Goal: Task Accomplishment & Management: Manage account settings

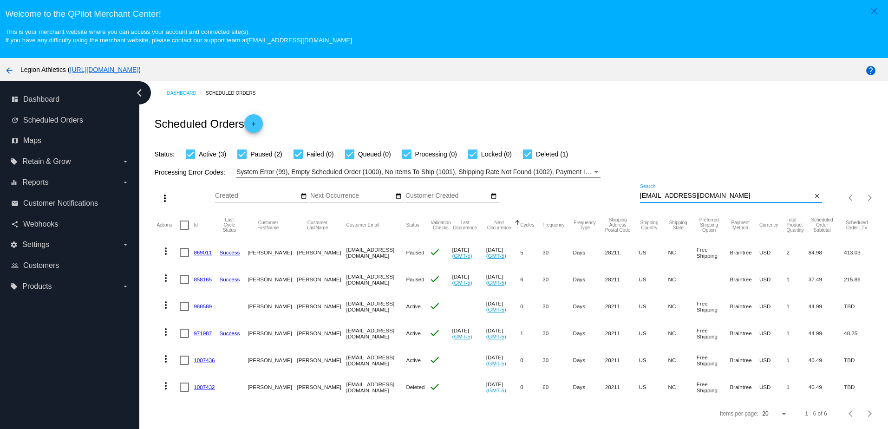
drag, startPoint x: 726, startPoint y: 198, endPoint x: 624, endPoint y: 199, distance: 101.8
click at [624, 199] on div "more_vert Aug Jan Feb Mar [DATE]" at bounding box center [517, 194] width 731 height 33
click at [814, 198] on mat-icon "close" at bounding box center [817, 196] width 7 height 7
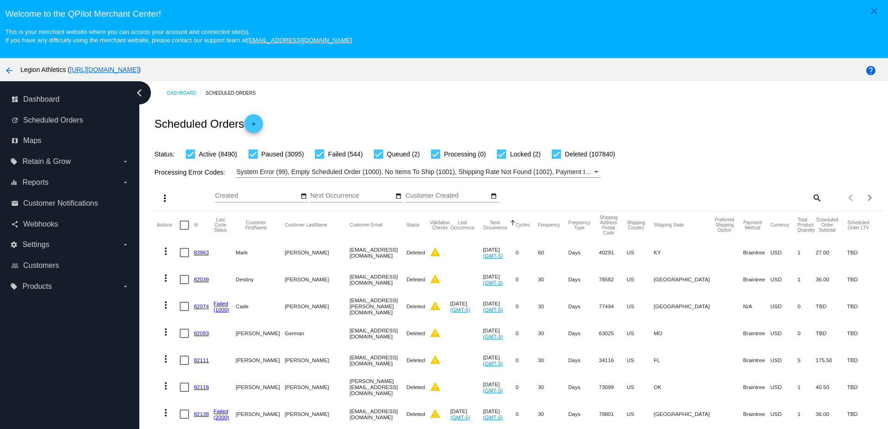
click at [807, 197] on div "more_vert Aug Jan Feb Mar [DATE]" at bounding box center [517, 194] width 731 height 33
click at [811, 197] on mat-icon "search" at bounding box center [816, 197] width 11 height 14
click at [740, 203] on div "Search" at bounding box center [731, 193] width 182 height 18
paste input "[EMAIL_ADDRESS][DOMAIN_NAME]"
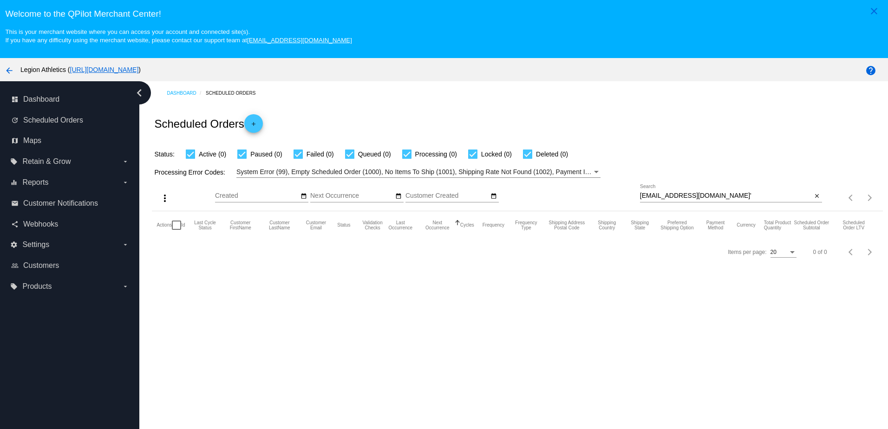
click at [707, 197] on input "[EMAIL_ADDRESS][DOMAIN_NAME]'" at bounding box center [726, 195] width 172 height 7
type input "[EMAIL_ADDRESS][DOMAIN_NAME]"
click at [814, 197] on mat-icon "close" at bounding box center [817, 196] width 7 height 7
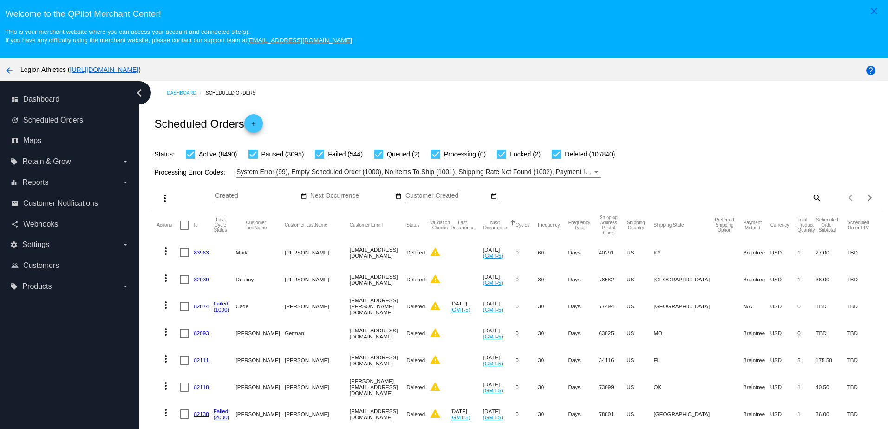
click at [811, 196] on mat-icon "search" at bounding box center [816, 197] width 11 height 14
click at [781, 197] on input "Search" at bounding box center [731, 195] width 182 height 7
paste input "[EMAIL_ADDRESS][DOMAIN_NAME]"
type input "[EMAIL_ADDRESS][DOMAIN_NAME]"
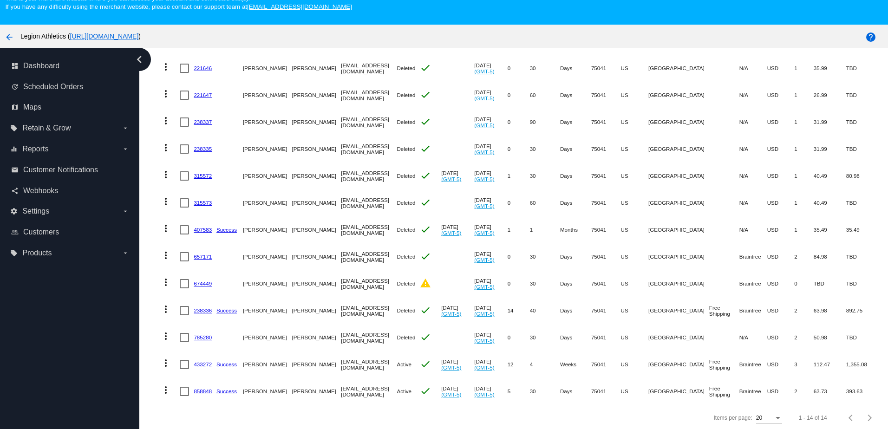
scroll to position [59, 0]
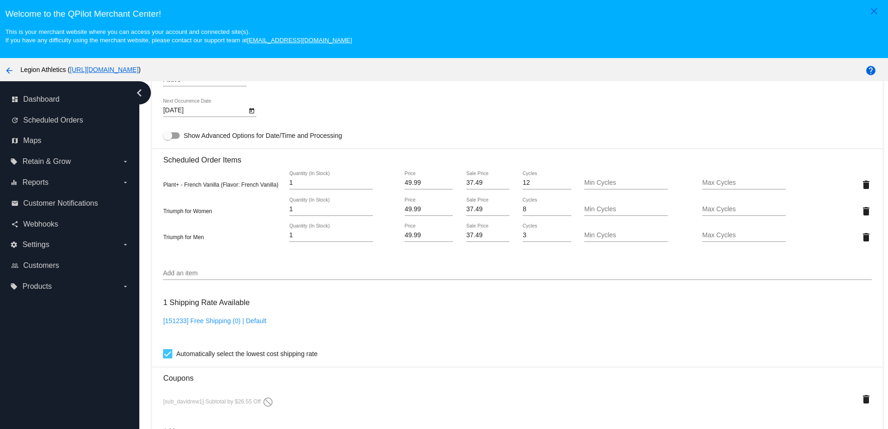
scroll to position [558, 0]
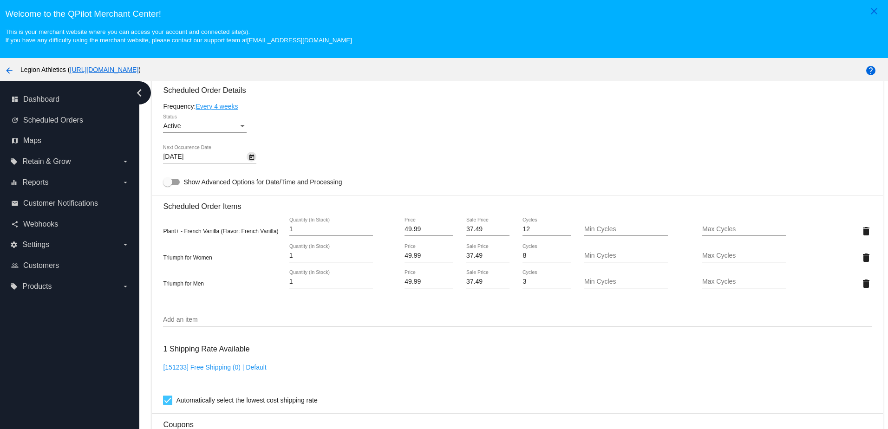
click at [256, 161] on button "Open calendar" at bounding box center [252, 157] width 10 height 10
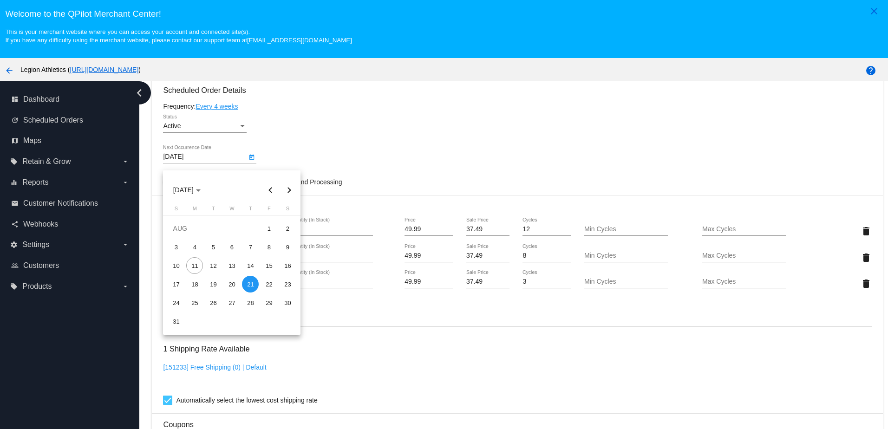
click at [348, 123] on div at bounding box center [444, 214] width 888 height 429
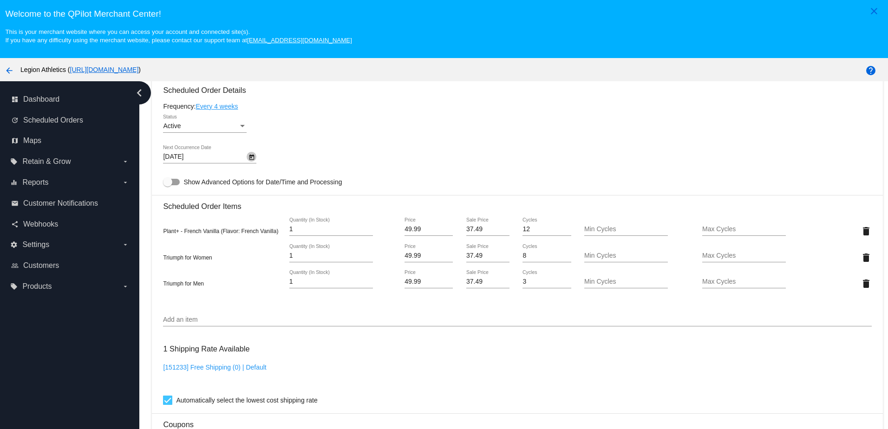
click at [249, 163] on icon "Open calendar" at bounding box center [252, 157] width 7 height 11
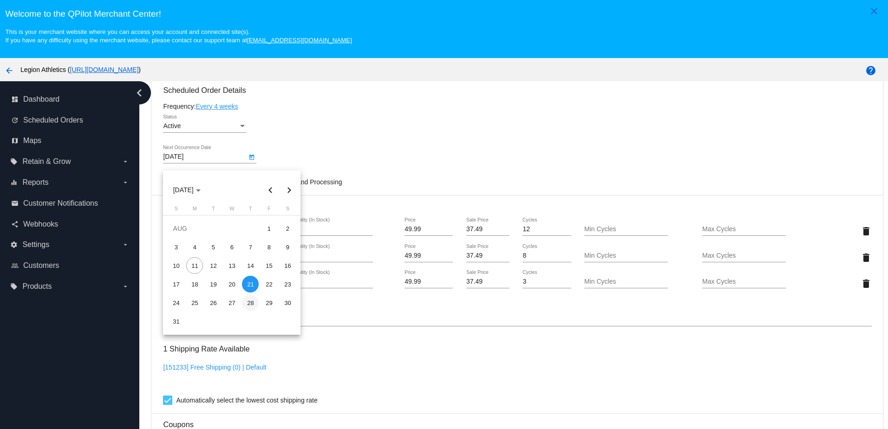
click at [250, 302] on div "28" at bounding box center [250, 303] width 17 height 17
type input "8/28/2025"
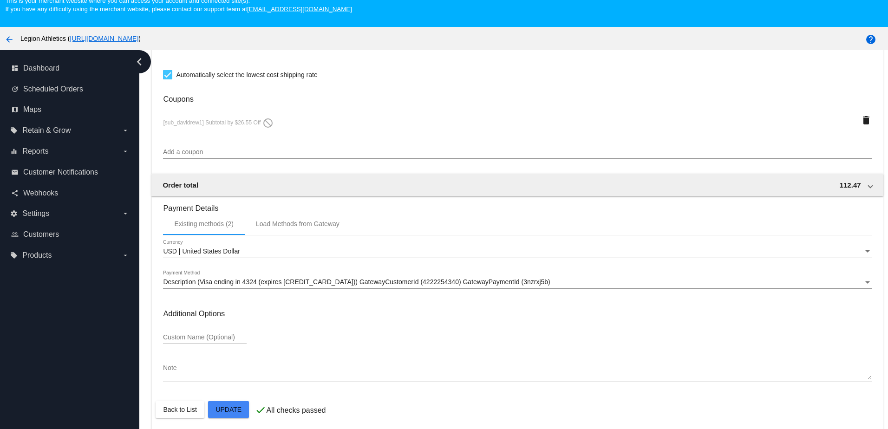
scroll to position [59, 0]
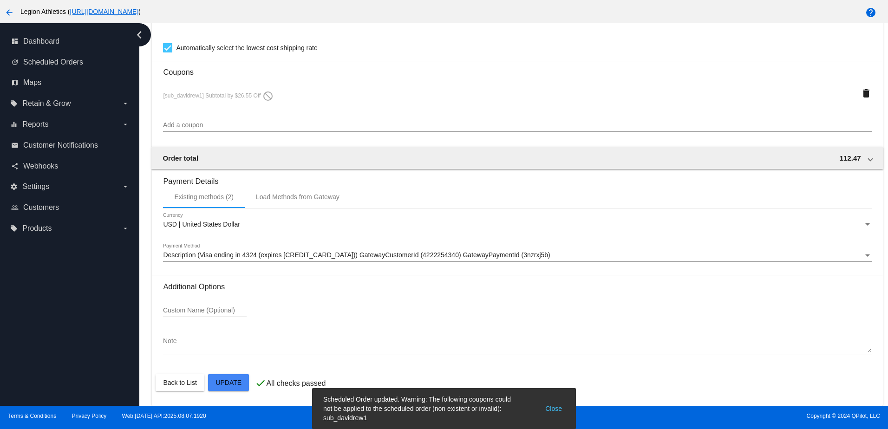
click at [546, 409] on button "Close" at bounding box center [554, 409] width 22 height 28
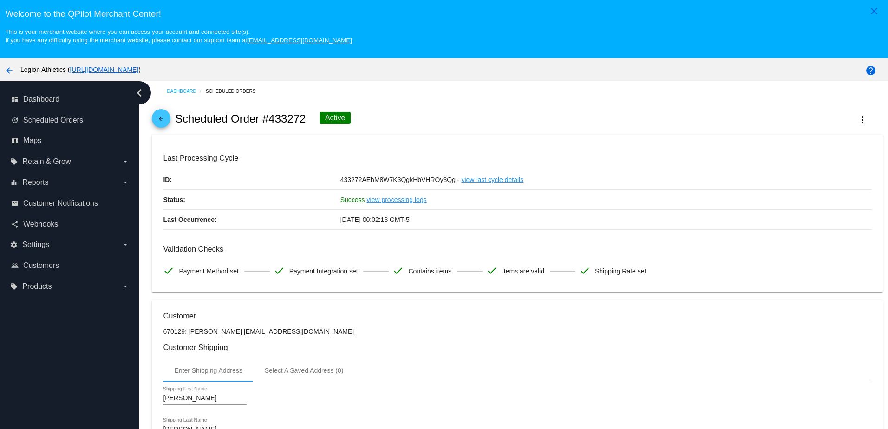
scroll to position [0, 0]
click at [166, 126] on mat-icon "arrow_back" at bounding box center [161, 123] width 11 height 11
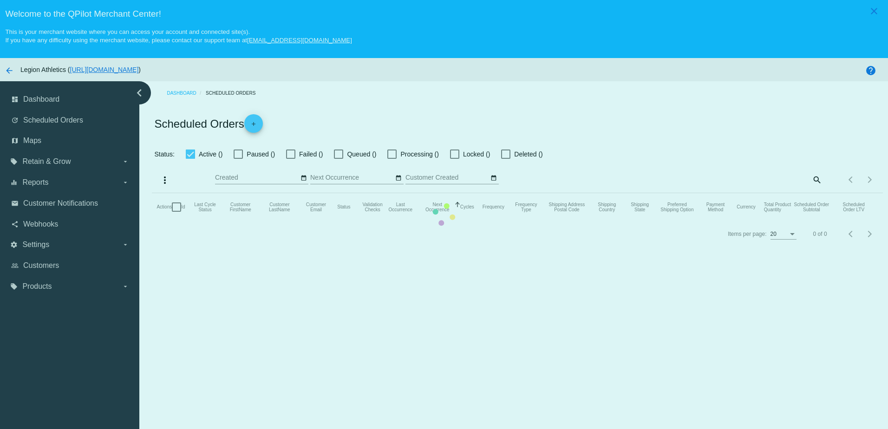
checkbox input "true"
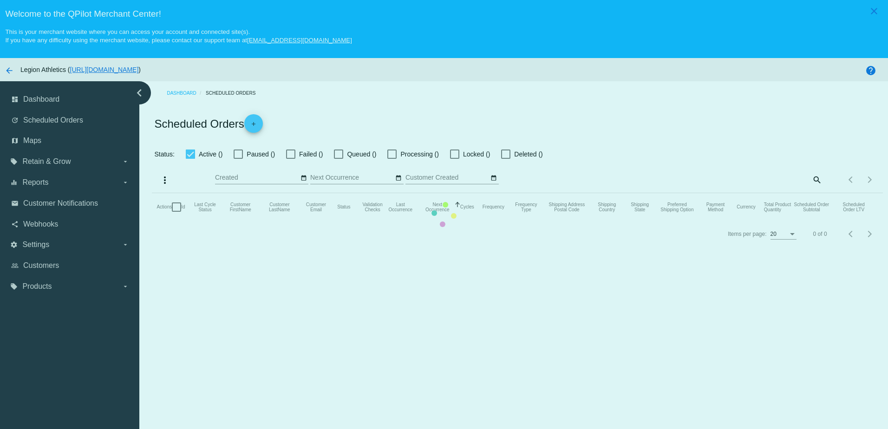
checkbox input "true"
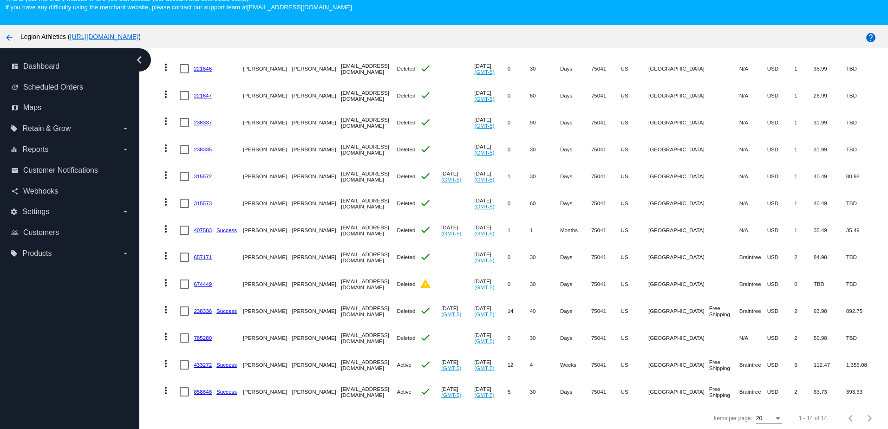
scroll to position [59, 0]
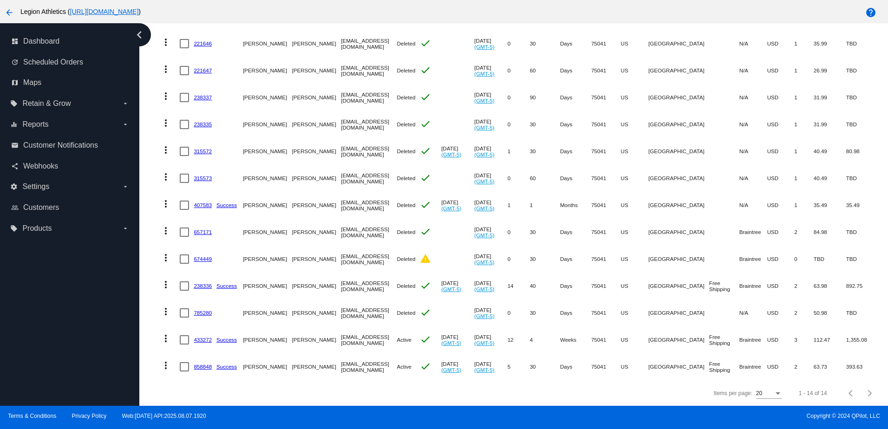
click at [198, 337] on link "433272" at bounding box center [203, 340] width 18 height 6
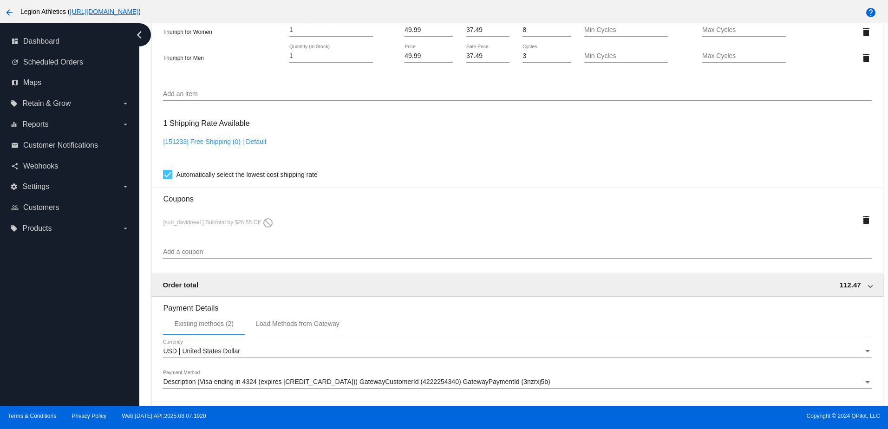
scroll to position [720, 0]
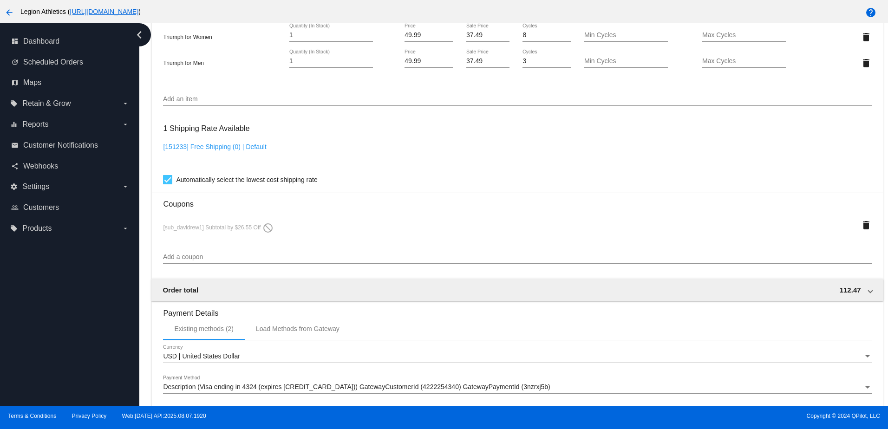
click at [220, 258] on div "Add a coupon" at bounding box center [517, 255] width 709 height 18
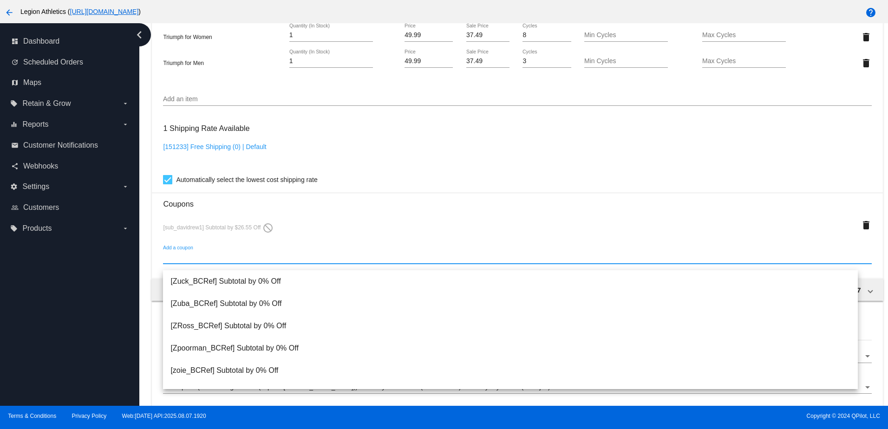
paste input "MegandDavidRewards"
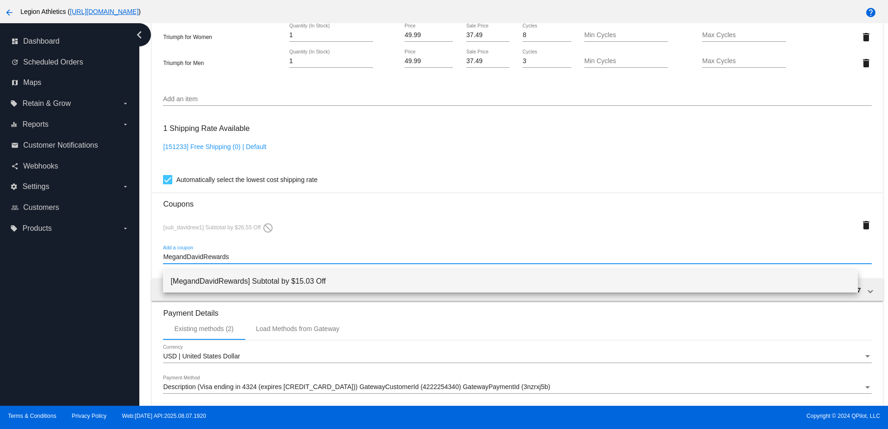
type input "MegandDavidRewards"
click at [235, 282] on span "[MegandDavidRewards] Subtotal by $15.03 Off" at bounding box center [511, 281] width 680 height 22
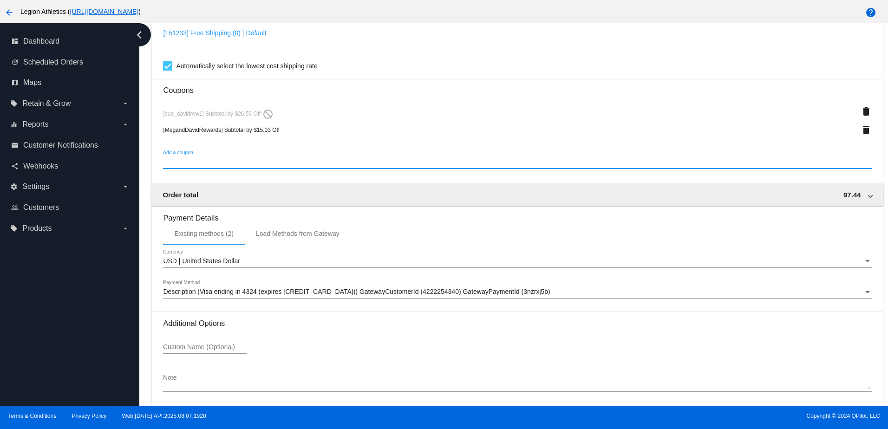
scroll to position [878, 0]
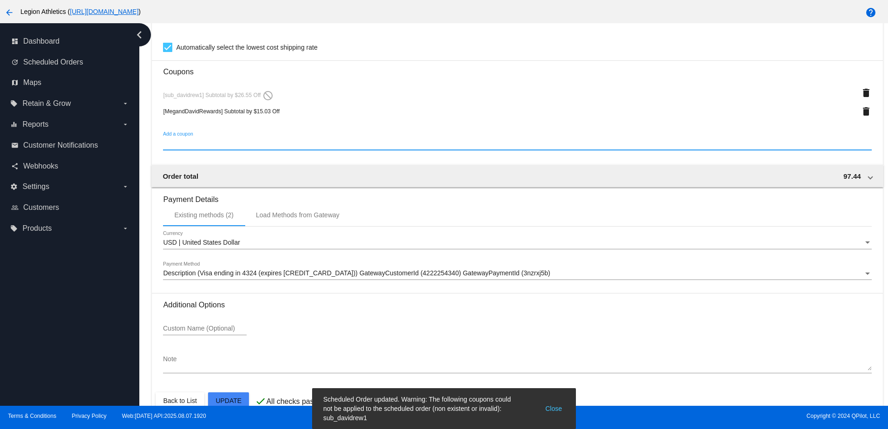
scroll to position [832, 0]
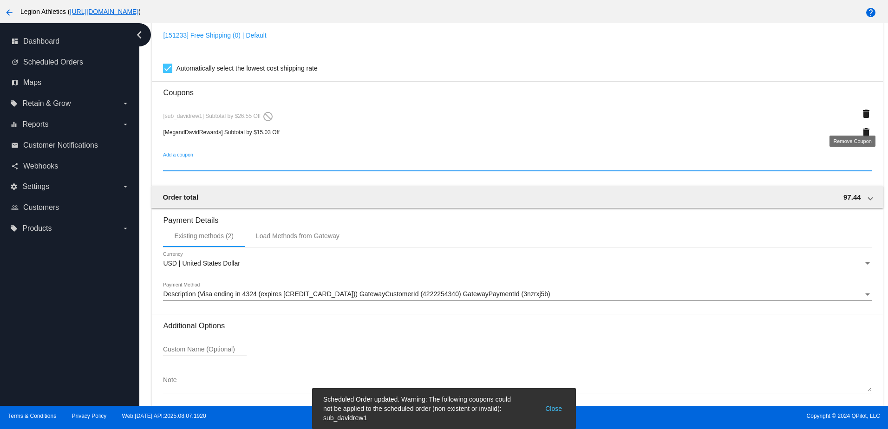
click at [861, 115] on mat-icon "delete" at bounding box center [866, 113] width 11 height 11
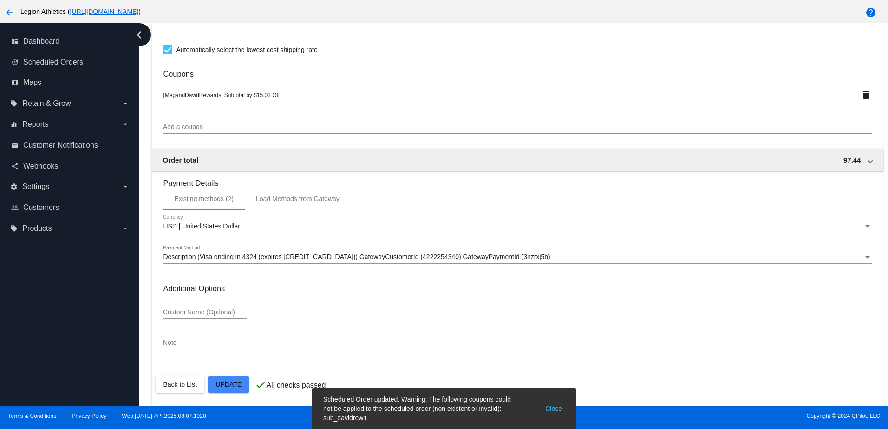
scroll to position [860, 0]
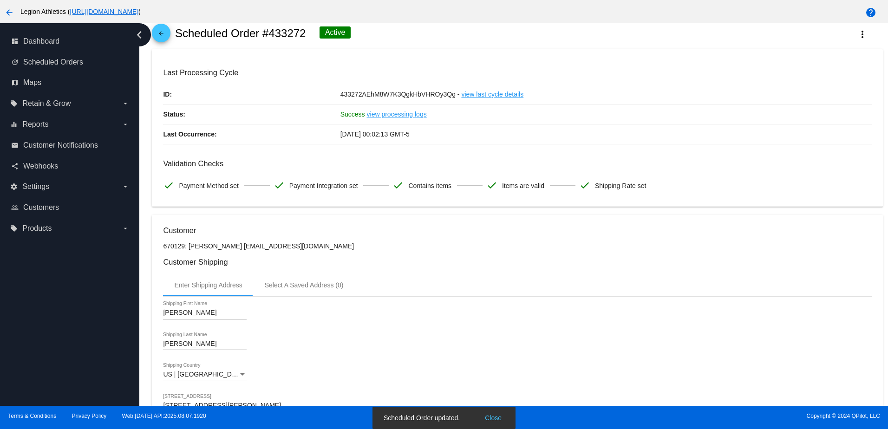
scroll to position [0, 0]
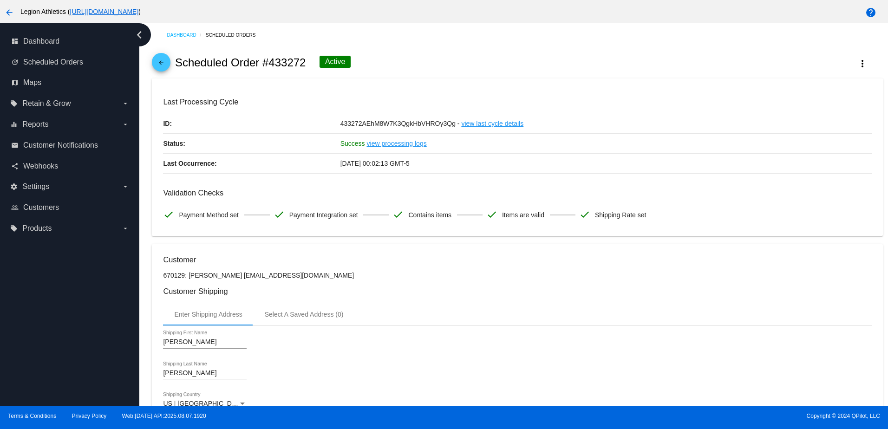
drag, startPoint x: 307, startPoint y: 60, endPoint x: 262, endPoint y: 67, distance: 46.1
click at [262, 67] on div "arrow_back Scheduled Order #433272 Active more_vert" at bounding box center [517, 63] width 731 height 32
copy h2 "#433272"
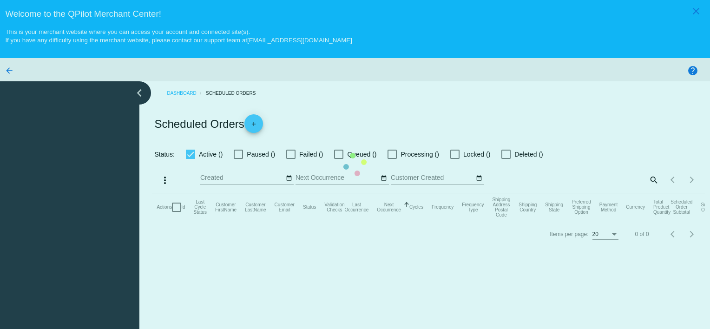
checkbox input "true"
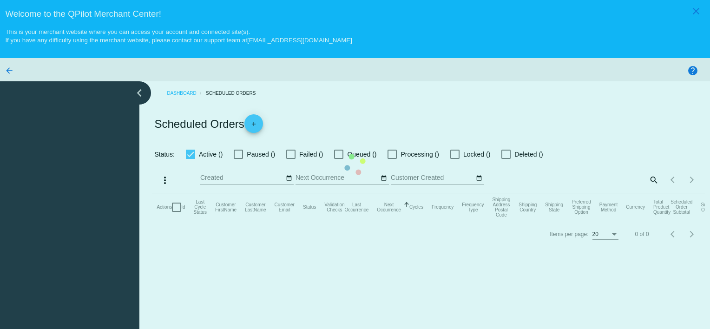
checkbox input "true"
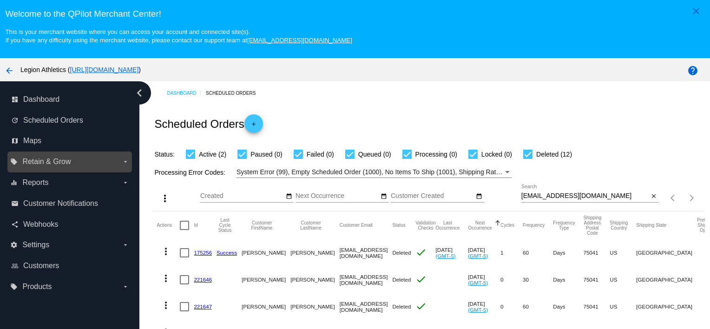
click at [54, 162] on span "Retain & Grow" at bounding box center [46, 162] width 48 height 8
click at [0, 0] on input "local_offer Retain & Grow arrow_drop_down" at bounding box center [0, 0] width 0 height 0
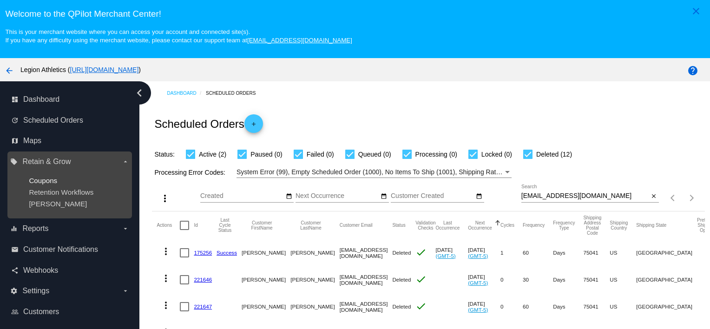
click at [48, 184] on span "Coupons" at bounding box center [43, 181] width 28 height 8
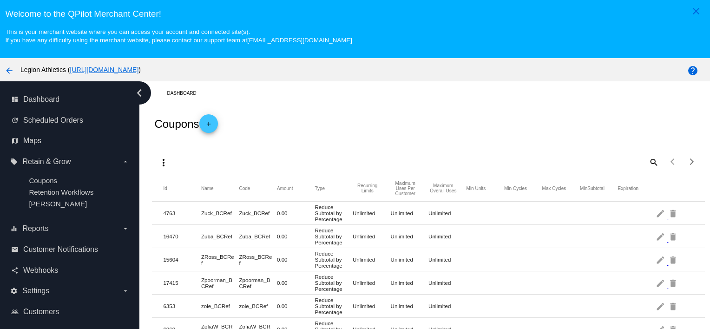
click at [209, 123] on mat-icon "add" at bounding box center [208, 126] width 11 height 11
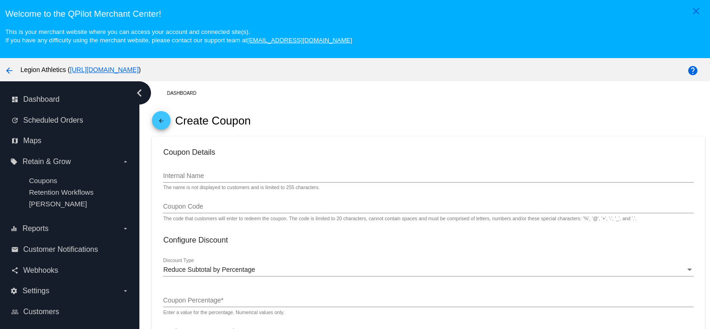
click at [210, 177] on input "Internal Name" at bounding box center [428, 175] width 530 height 7
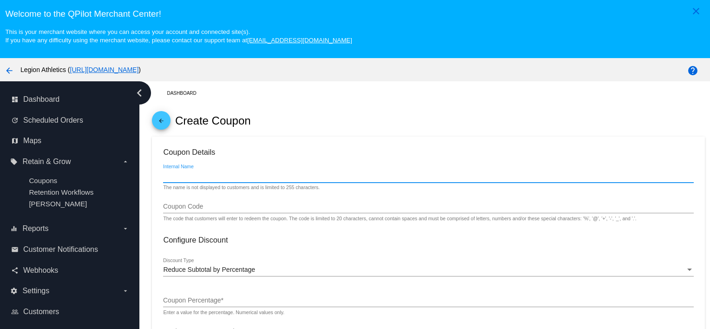
paste input "[EMAIL_ADDRESS][DOMAIN_NAME]"
type input "megananddavidkeller@gmail.com reward points (501)"
click at [197, 206] on input "Coupon Code" at bounding box center [428, 206] width 530 height 7
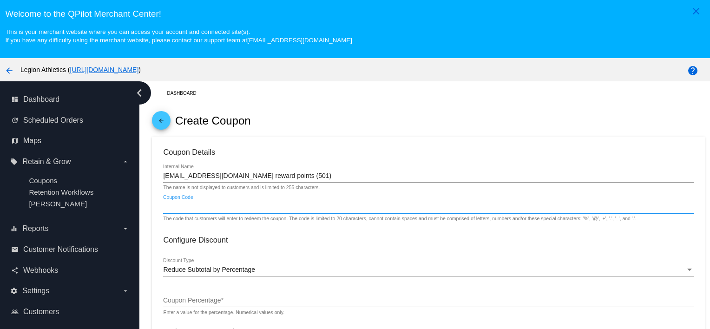
click at [182, 208] on input "Coupon Code" at bounding box center [428, 206] width 530 height 7
click at [171, 208] on input "Coupon Code" at bounding box center [428, 206] width 530 height 7
drag, startPoint x: 235, startPoint y: 208, endPoint x: 160, endPoint y: 213, distance: 74.5
type input "MegandDavidRewards"
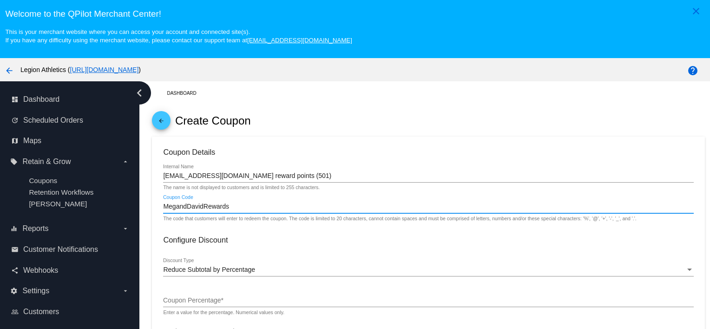
click at [245, 213] on div "MegandDavidRewards Coupon Code" at bounding box center [428, 204] width 530 height 18
click at [247, 208] on input "MegandDavidRewards" at bounding box center [428, 206] width 530 height 7
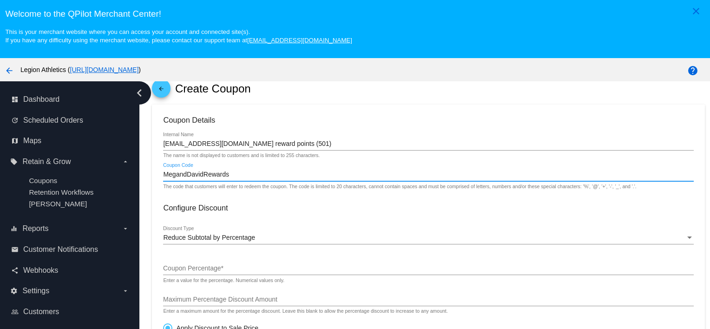
scroll to position [46, 0]
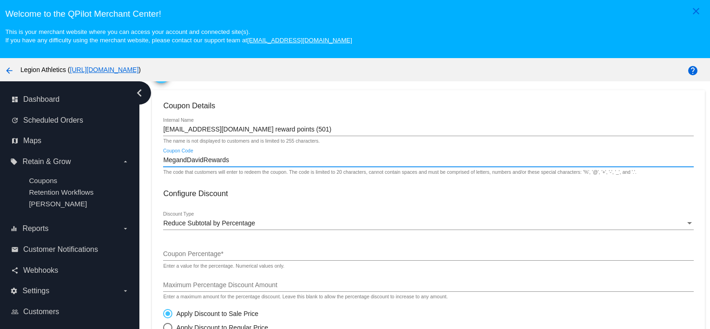
click at [230, 219] on div "Reduce Subtotal by Percentage Discount Type" at bounding box center [428, 221] width 530 height 18
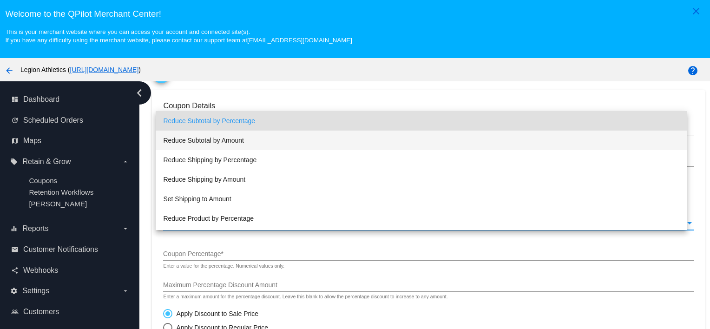
click at [232, 139] on span "Reduce Subtotal by Amount" at bounding box center [421, 141] width 516 height 20
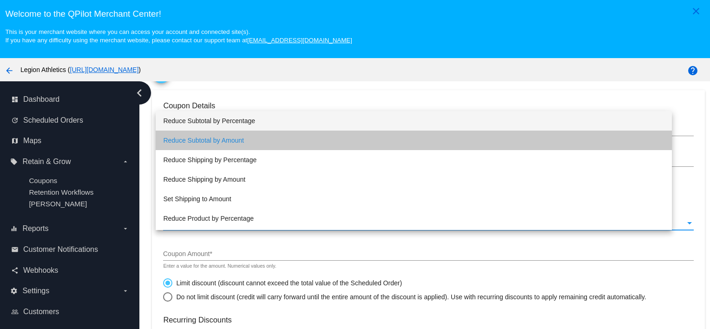
click at [212, 251] on div "Coupon Amount *" at bounding box center [428, 252] width 530 height 18
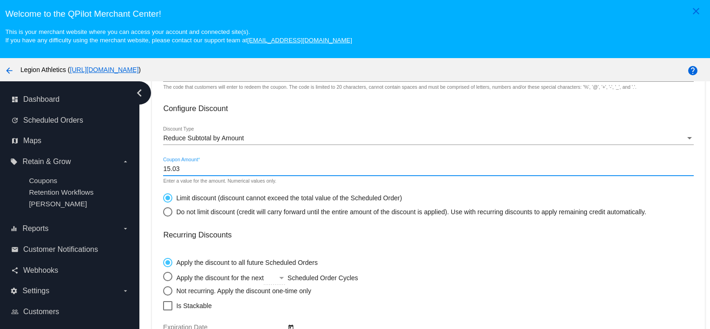
scroll to position [186, 0]
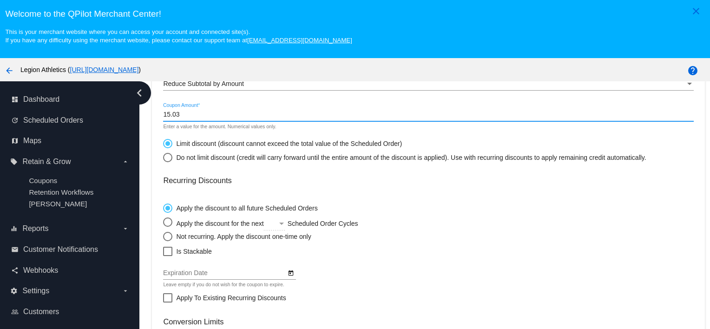
type input "15.03"
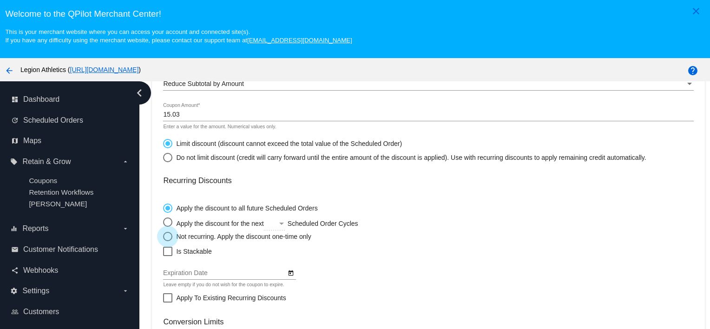
click at [203, 240] on div "Not recurring. Apply the discount one-time only" at bounding box center [241, 236] width 138 height 7
click at [163, 236] on input "Not recurring. Apply the discount one-time only" at bounding box center [163, 236] width 0 height 0
radio input "true"
click at [197, 252] on span "Is Stackable" at bounding box center [193, 251] width 35 height 11
click at [168, 256] on input "Is Stackable" at bounding box center [167, 256] width 0 height 0
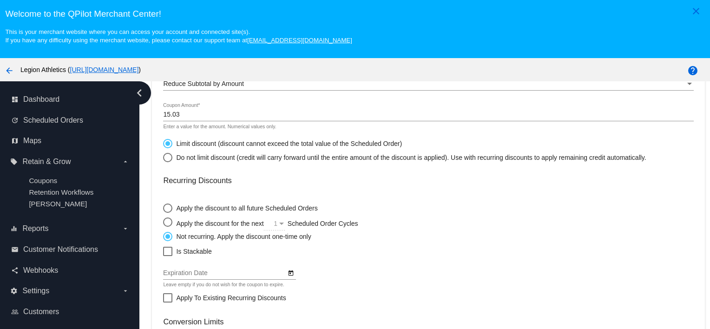
checkbox input "true"
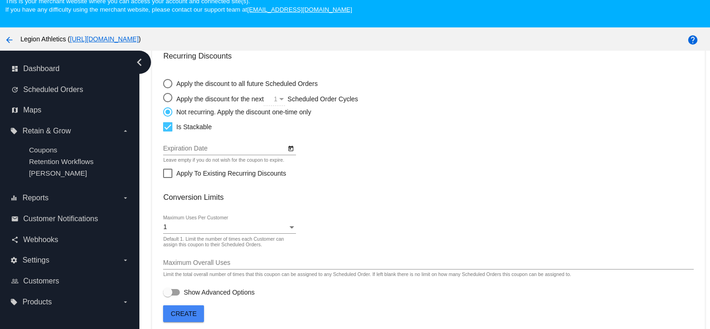
scroll to position [59, 0]
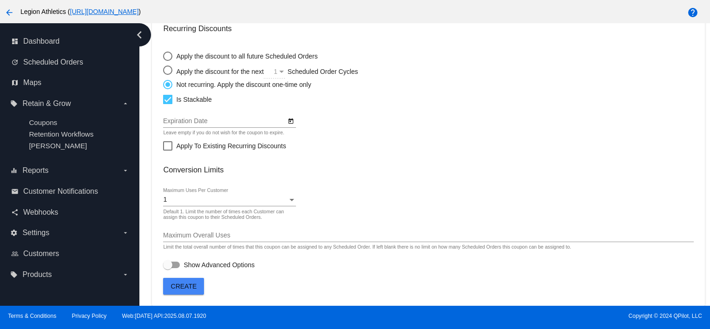
click at [181, 285] on span "Create" at bounding box center [184, 285] width 26 height 7
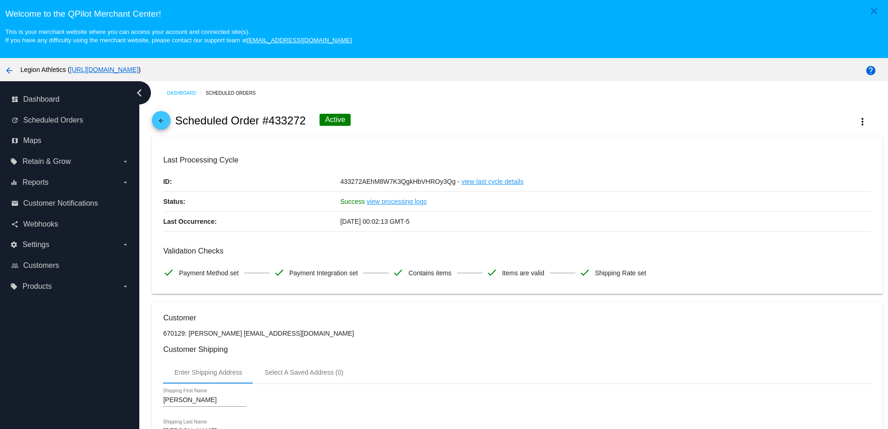
click at [157, 125] on mat-icon "arrow_back" at bounding box center [161, 123] width 11 height 11
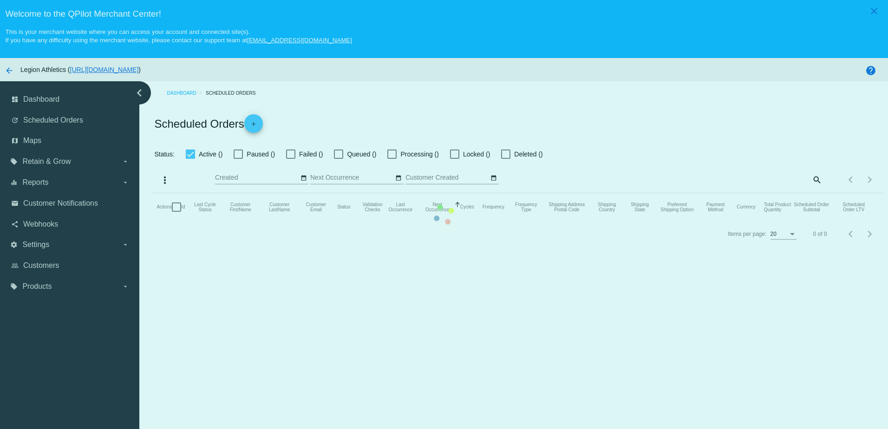
checkbox input "true"
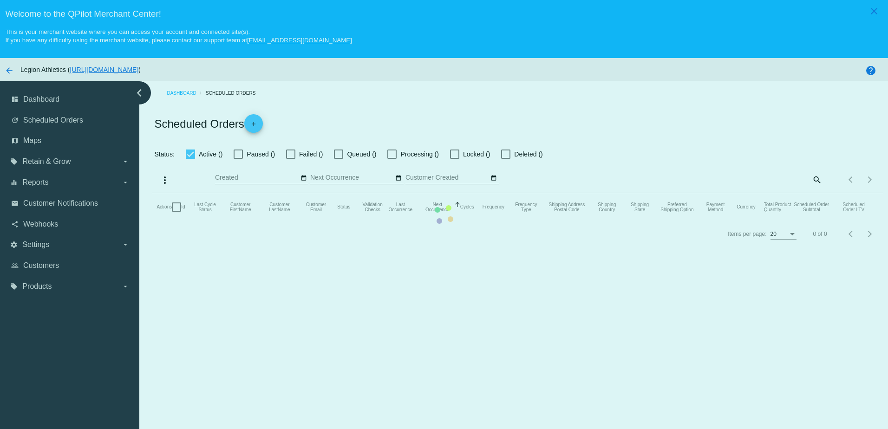
checkbox input "true"
